Goal: Navigation & Orientation: Find specific page/section

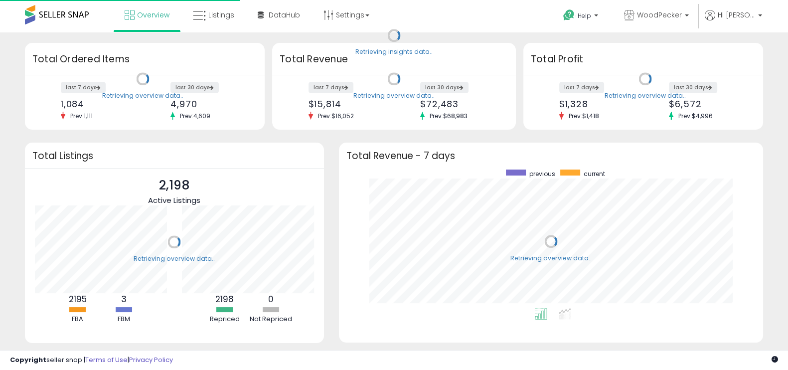
scroll to position [138, 404]
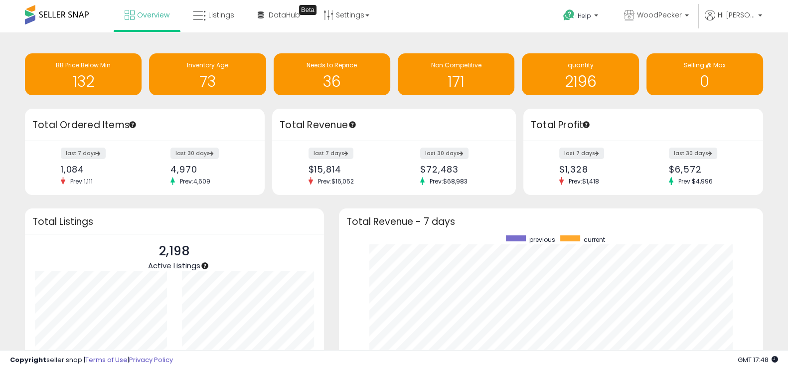
click at [75, 6] on span at bounding box center [57, 14] width 64 height 19
click at [57, 18] on span at bounding box center [57, 14] width 64 height 19
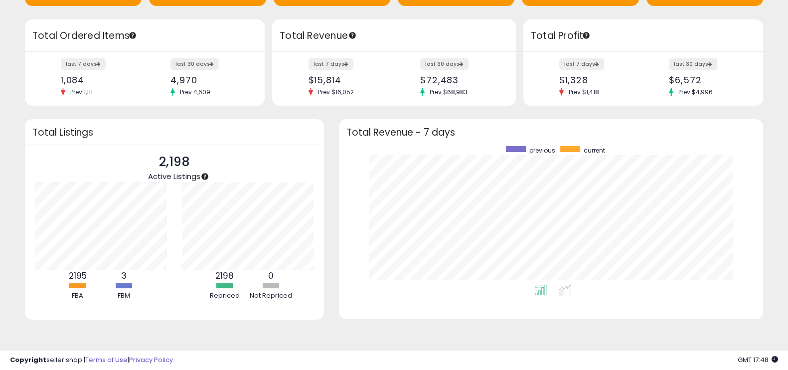
scroll to position [0, 0]
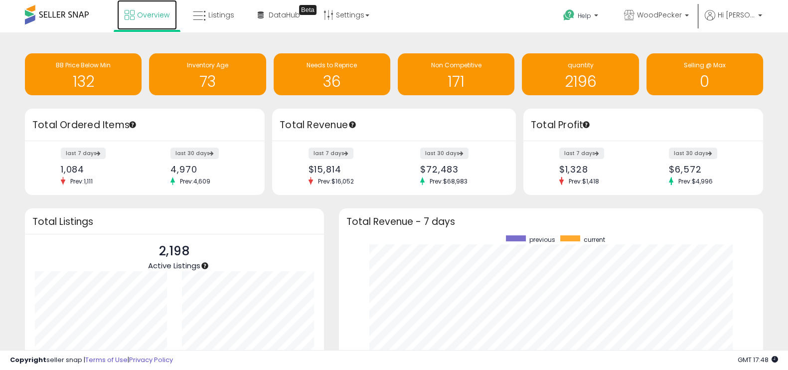
click at [133, 10] on icon at bounding box center [130, 15] width 10 height 10
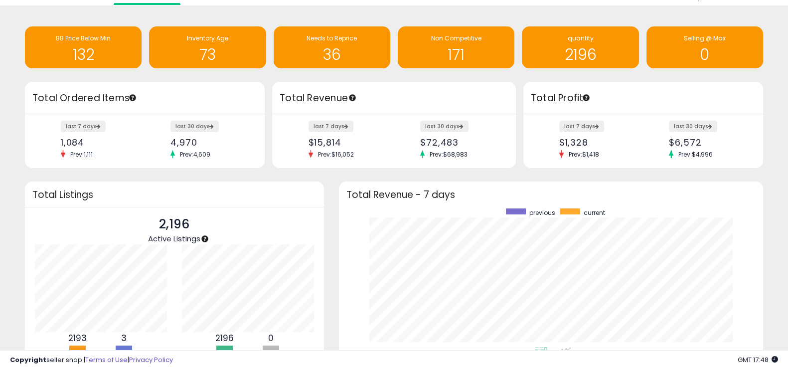
scroll to position [27, 0]
